Goal: Find specific page/section: Find specific page/section

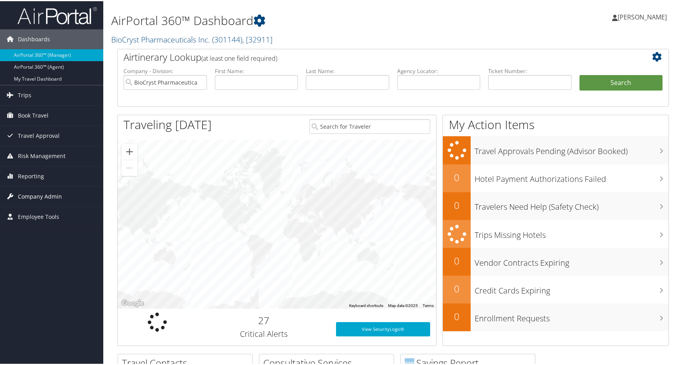
click at [36, 198] on span "Company Admin" at bounding box center [40, 195] width 44 height 20
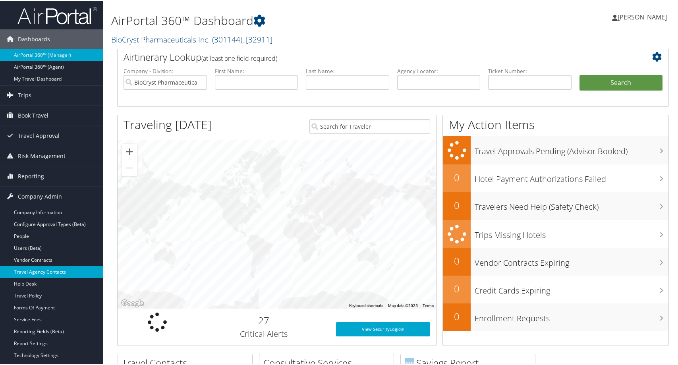
click at [30, 266] on link "Travel Agency Contacts" at bounding box center [51, 271] width 103 height 12
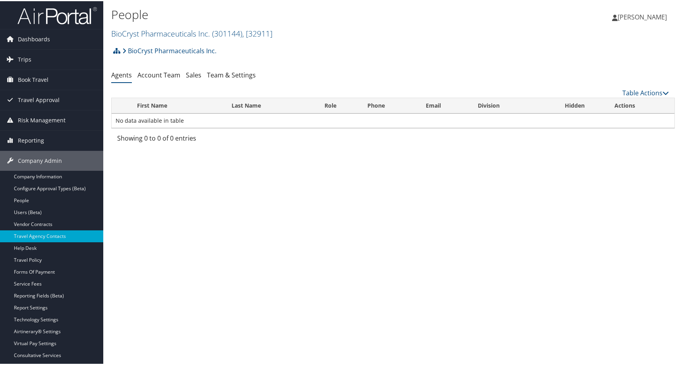
click at [372, 39] on h2 "BioCryst Pharmaceuticals Inc. ( 301144 ) , [ 32911 ]" at bounding box center [299, 31] width 376 height 13
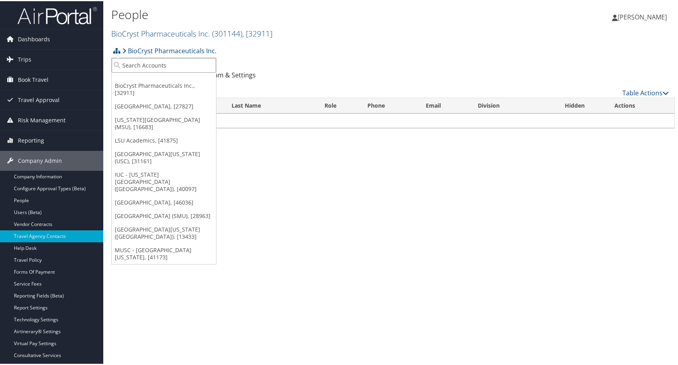
click at [140, 70] on input "search" at bounding box center [164, 64] width 104 height 15
type input "cu"
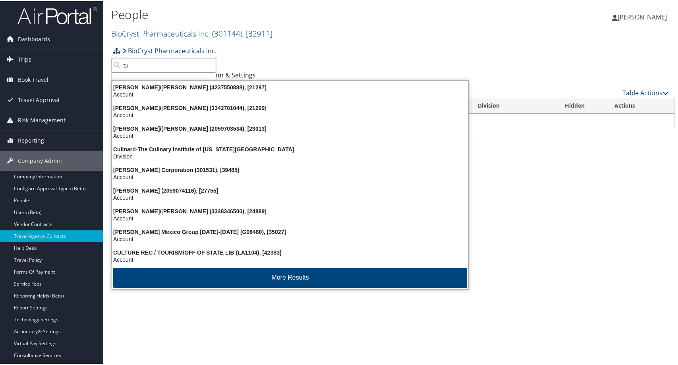
drag, startPoint x: 177, startPoint y: 59, endPoint x: 113, endPoint y: 57, distance: 64.3
click at [112, 64] on input "cu" at bounding box center [164, 64] width 104 height 15
type input "university of color"
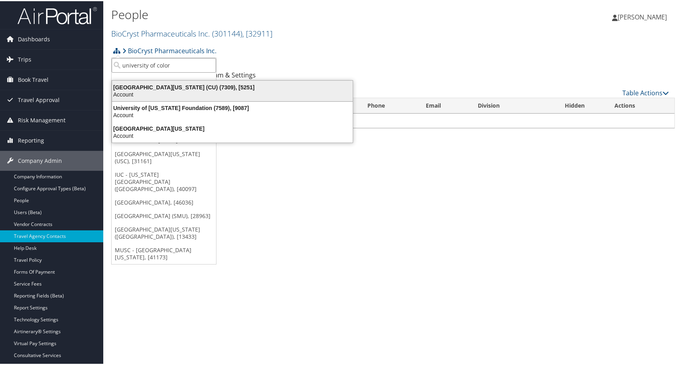
click at [164, 86] on div "University of Colorado (CU) (7309), [5251]" at bounding box center [232, 86] width 250 height 7
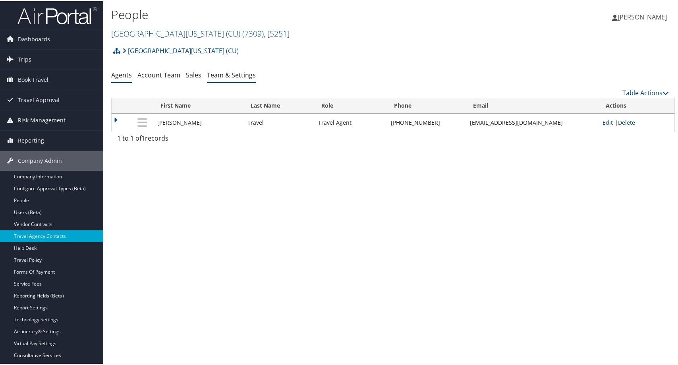
click at [256, 78] on link "Team & Settings" at bounding box center [231, 73] width 49 height 9
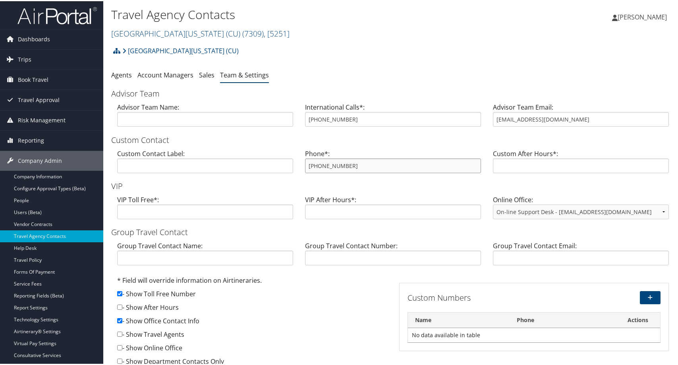
drag, startPoint x: 391, startPoint y: 221, endPoint x: 302, endPoint y: 223, distance: 89.0
click at [302, 178] on div "Phone*: 855-462-8885" at bounding box center [393, 163] width 188 height 31
click at [582, 125] on input "[EMAIL_ADDRESS][DOMAIN_NAME]" at bounding box center [581, 118] width 176 height 15
drag, startPoint x: 562, startPoint y: 157, endPoint x: 441, endPoint y: 154, distance: 120.3
click at [441, 132] on div "Advisor Team Name: International Calls*: 855-462-8885 Advisor Team Email: cutra…" at bounding box center [392, 116] width 563 height 31
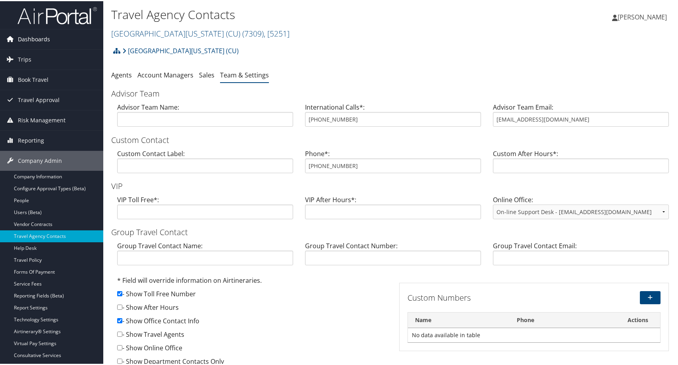
click at [43, 43] on span "Dashboards" at bounding box center [34, 38] width 32 height 20
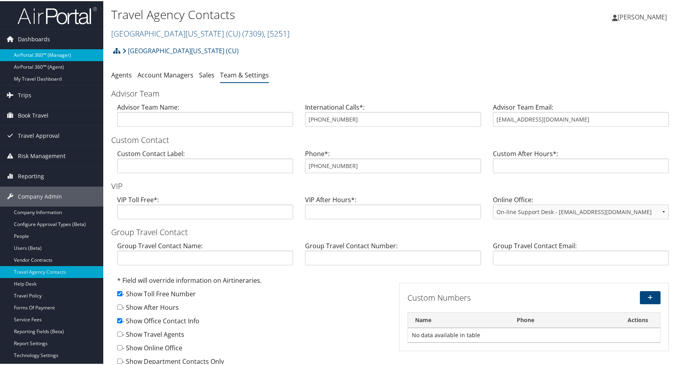
click at [42, 55] on link "AirPortal 360™ (Manager)" at bounding box center [51, 54] width 103 height 12
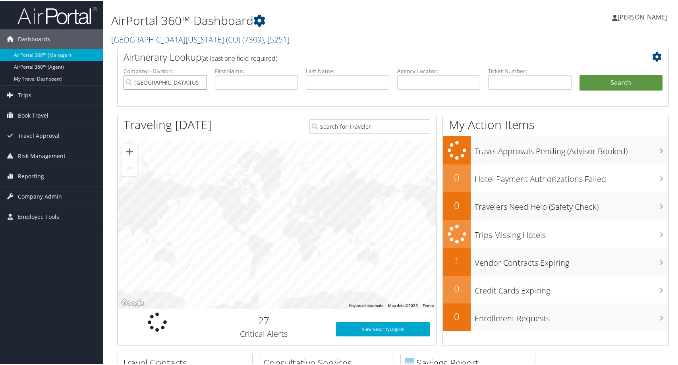
click at [195, 89] on input "[GEOGRAPHIC_DATA][US_STATE] (CU)" at bounding box center [164, 81] width 83 height 15
click at [241, 89] on input "text" at bounding box center [256, 81] width 83 height 15
type input "peng"
click at [369, 89] on input "text" at bounding box center [347, 81] width 83 height 15
type input "[PERSON_NAME]"
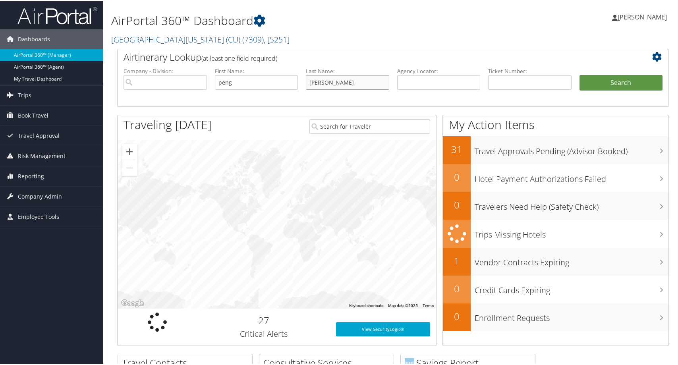
click at [579, 74] on button "Search" at bounding box center [620, 82] width 83 height 16
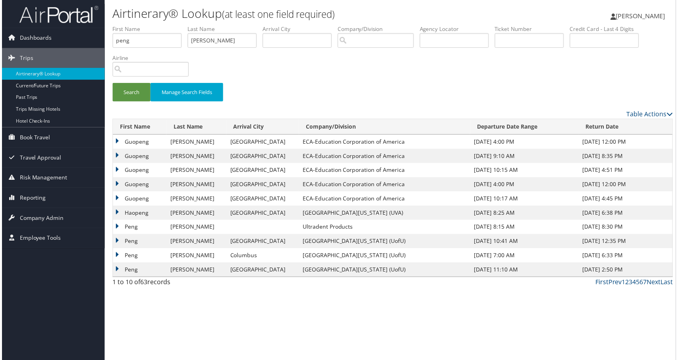
scroll to position [70, 0]
click at [357, 83] on div "Search Manage Search Fields" at bounding box center [392, 96] width 575 height 27
